Goal: Information Seeking & Learning: Learn about a topic

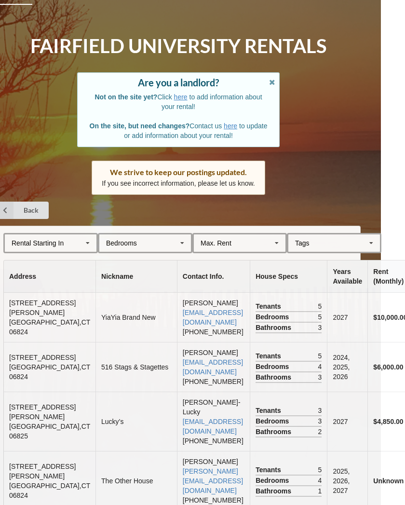
scroll to position [0, 24]
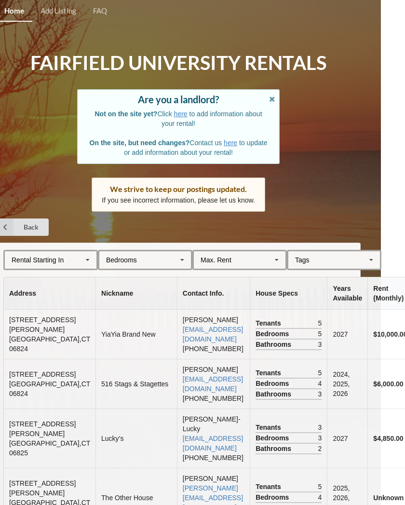
click at [92, 256] on icon at bounding box center [88, 260] width 14 height 18
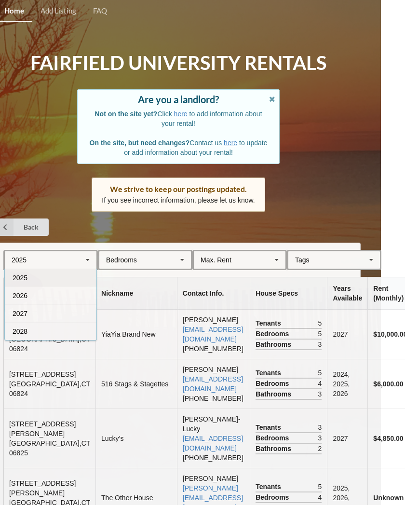
click at [51, 326] on div "2028" at bounding box center [51, 331] width 92 height 18
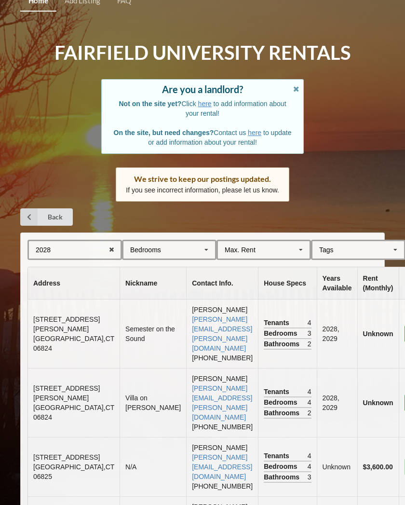
scroll to position [9, 0]
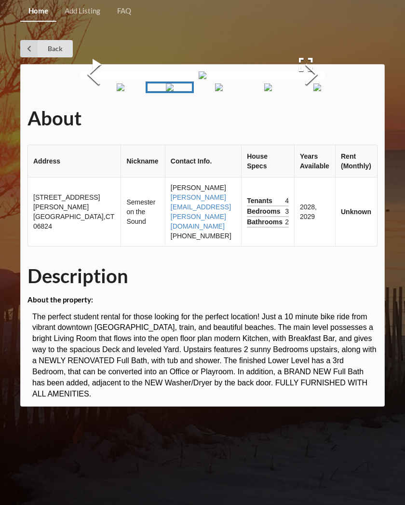
click at [312, 119] on button "Next Slide" at bounding box center [311, 75] width 27 height 87
click at [304, 119] on button "Next Slide" at bounding box center [311, 75] width 27 height 87
click at [302, 119] on button "Next Slide" at bounding box center [311, 75] width 27 height 87
click at [305, 119] on button "Next Slide" at bounding box center [311, 75] width 27 height 87
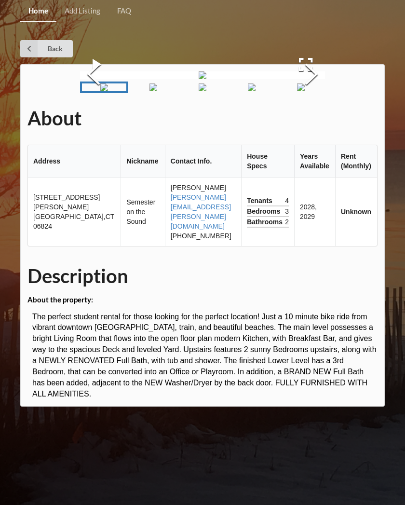
click at [304, 119] on button "Next Slide" at bounding box center [311, 75] width 27 height 87
click at [303, 119] on button "Next Slide" at bounding box center [311, 75] width 27 height 87
click at [309, 119] on button "Next Slide" at bounding box center [311, 75] width 27 height 87
click at [308, 119] on button "Next Slide" at bounding box center [311, 75] width 27 height 87
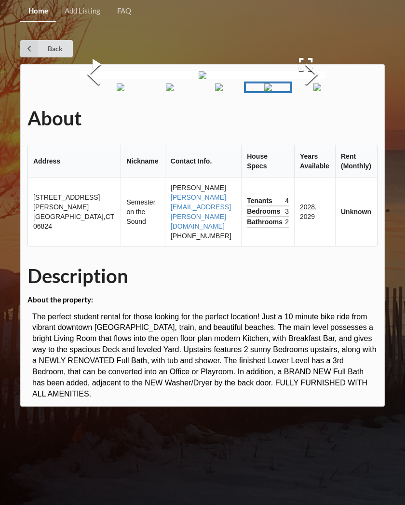
click at [308, 119] on button "Next Slide" at bounding box center [311, 75] width 27 height 87
click at [311, 119] on button "Next Slide" at bounding box center [311, 75] width 27 height 87
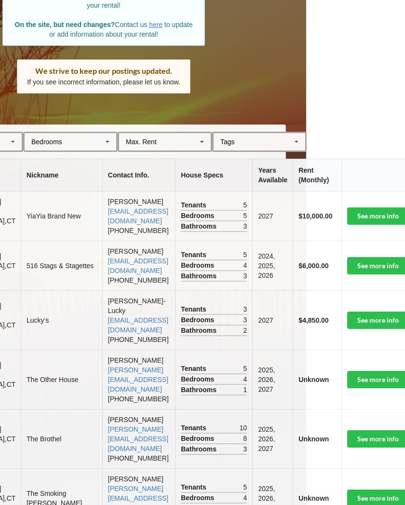
scroll to position [118, 99]
click at [363, 430] on link "See more info" at bounding box center [386, 438] width 79 height 17
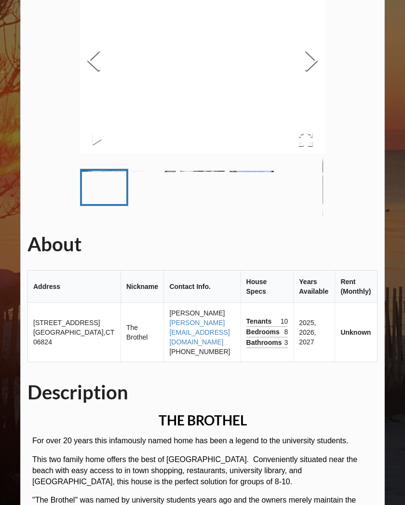
scroll to position [102, 0]
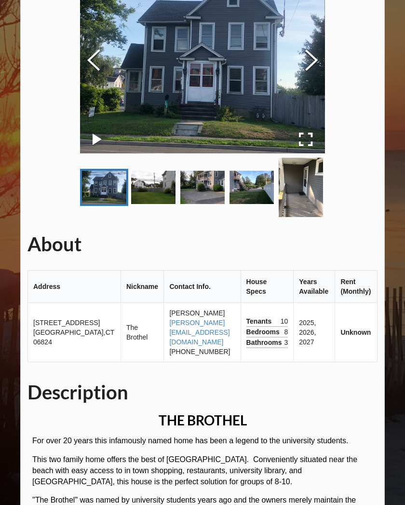
click at [309, 61] on button "Next Slide" at bounding box center [311, 61] width 27 height 87
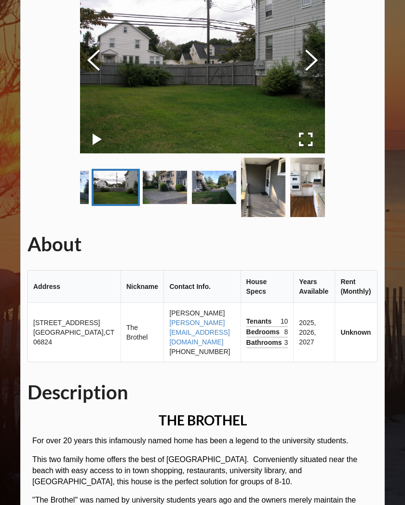
click at [311, 65] on button "Next Slide" at bounding box center [311, 61] width 27 height 87
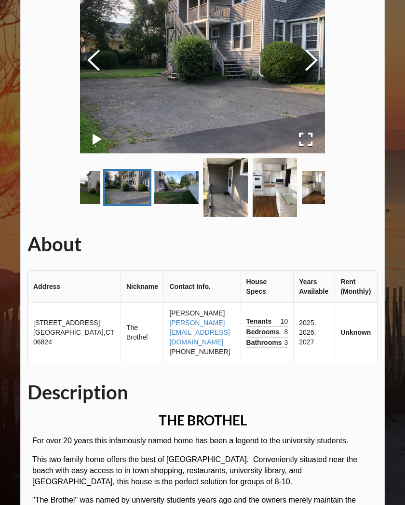
click at [313, 65] on button "Next Slide" at bounding box center [311, 61] width 27 height 87
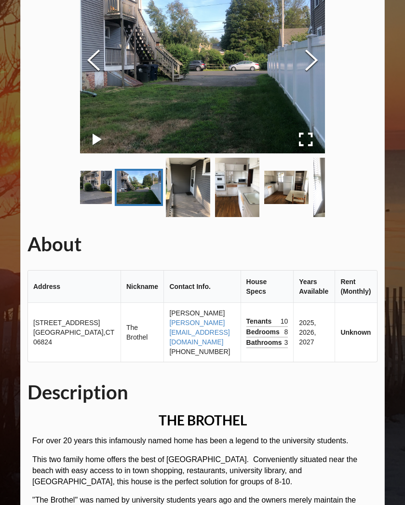
click at [312, 62] on button "Next Slide" at bounding box center [311, 61] width 27 height 87
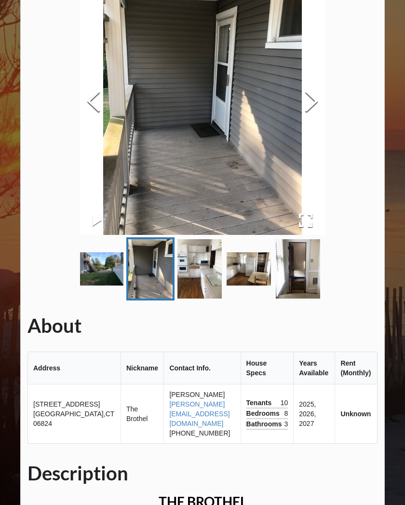
click at [305, 103] on button "Next Slide" at bounding box center [311, 102] width 27 height 87
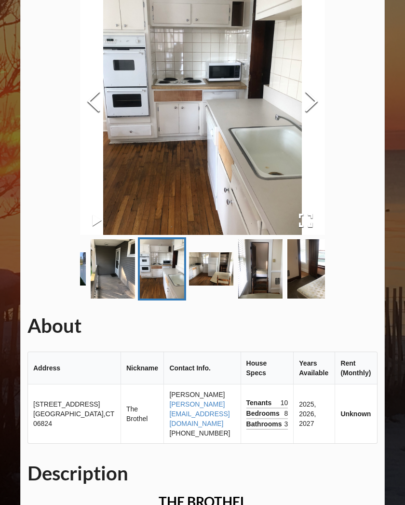
click at [309, 101] on button "Next Slide" at bounding box center [311, 102] width 27 height 87
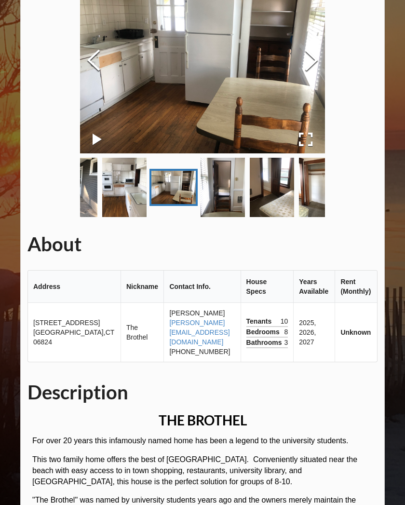
click at [304, 100] on button "Next Slide" at bounding box center [311, 61] width 27 height 87
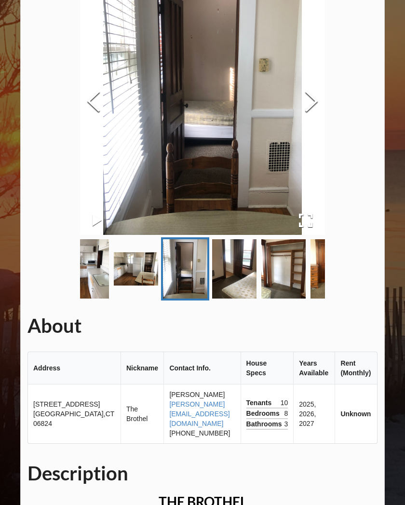
click at [301, 96] on button "Next Slide" at bounding box center [311, 102] width 27 height 87
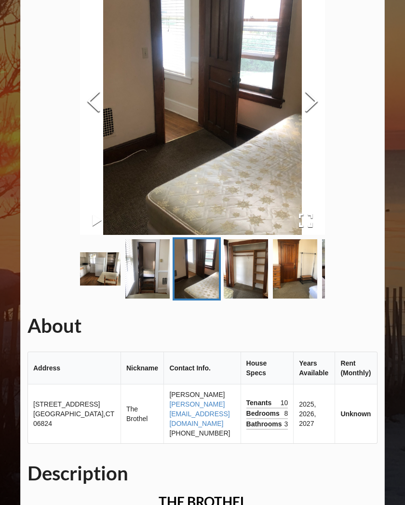
click at [304, 97] on button "Next Slide" at bounding box center [311, 102] width 27 height 87
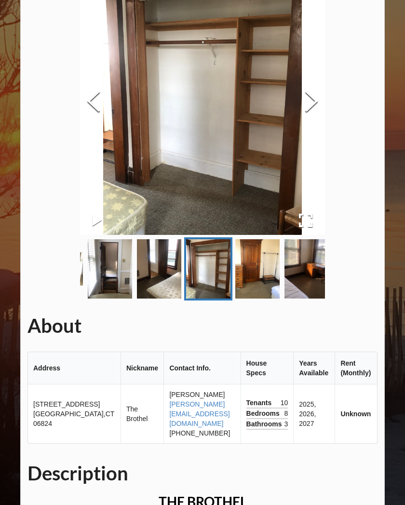
click at [305, 98] on button "Next Slide" at bounding box center [311, 102] width 27 height 87
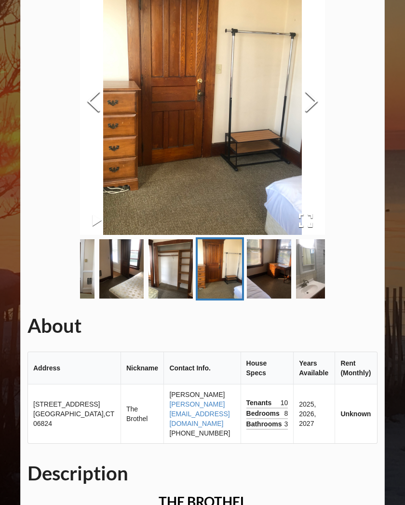
click at [308, 98] on button "Next Slide" at bounding box center [311, 102] width 27 height 87
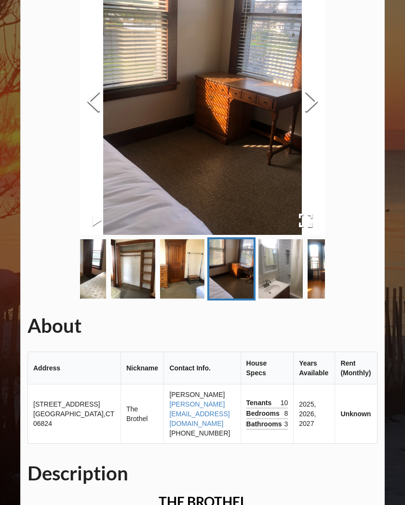
click at [313, 106] on button "Next Slide" at bounding box center [311, 102] width 27 height 87
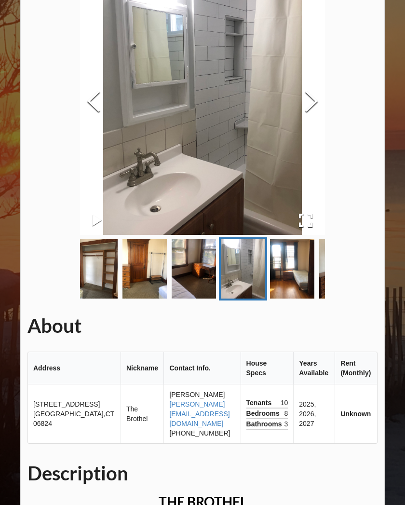
click at [313, 104] on button "Next Slide" at bounding box center [311, 102] width 27 height 87
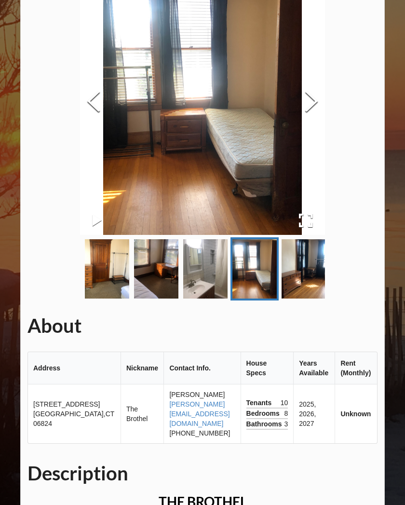
click at [314, 103] on button "Next Slide" at bounding box center [311, 102] width 27 height 87
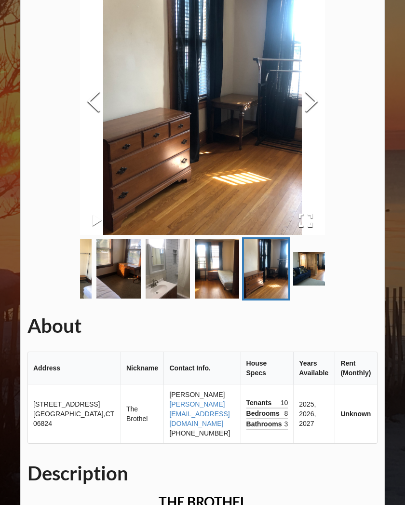
click at [309, 108] on button "Next Slide" at bounding box center [311, 102] width 27 height 87
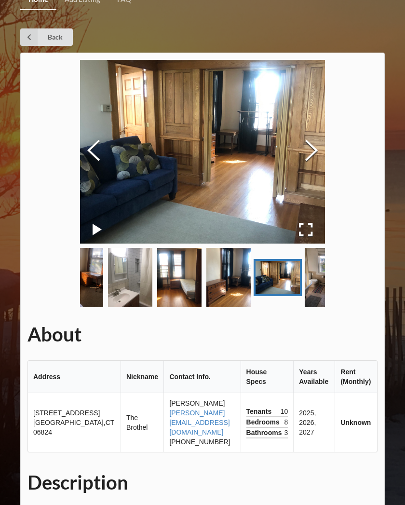
scroll to position [0, 0]
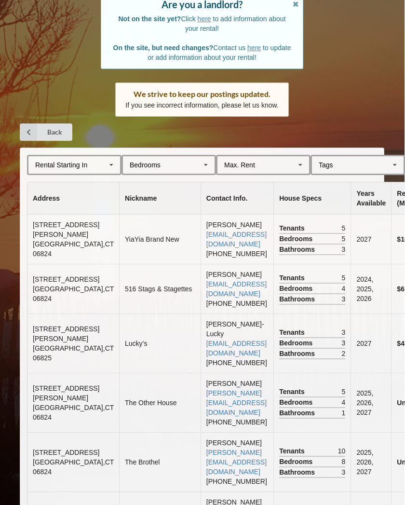
scroll to position [0, 0]
